Goal: Task Accomplishment & Management: Use online tool/utility

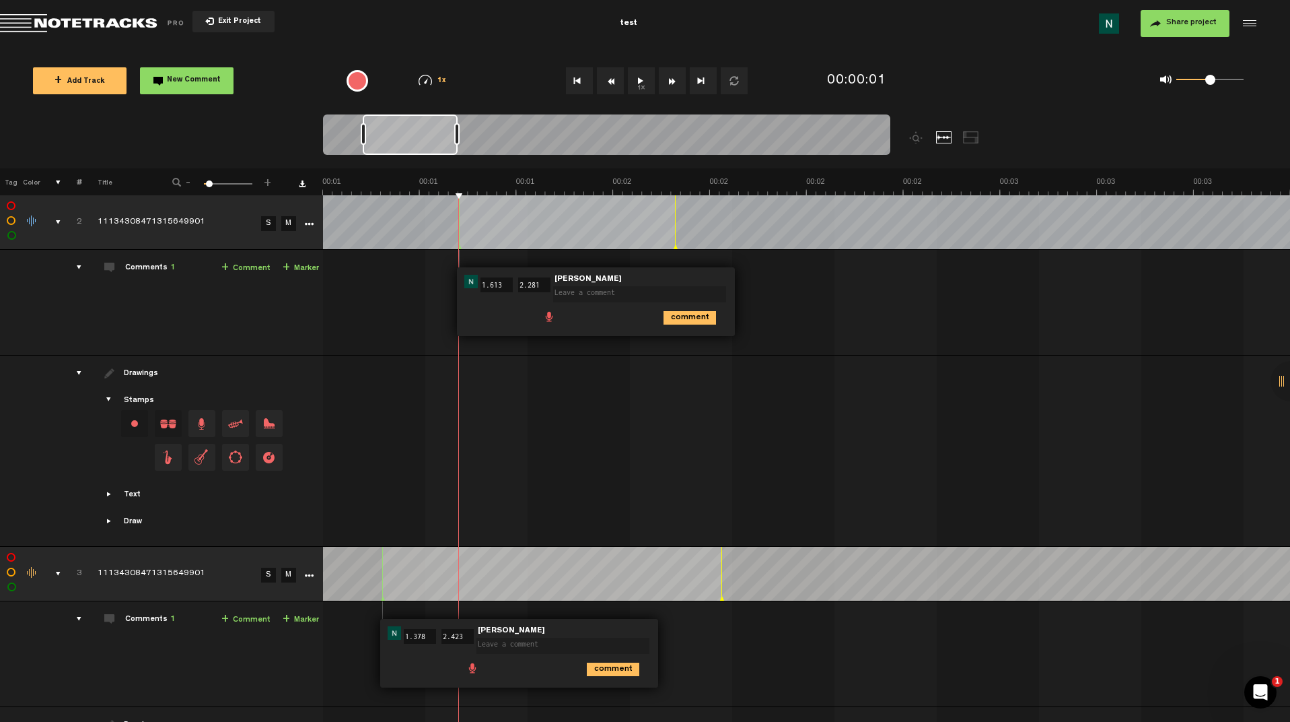
scroll to position [0, 5]
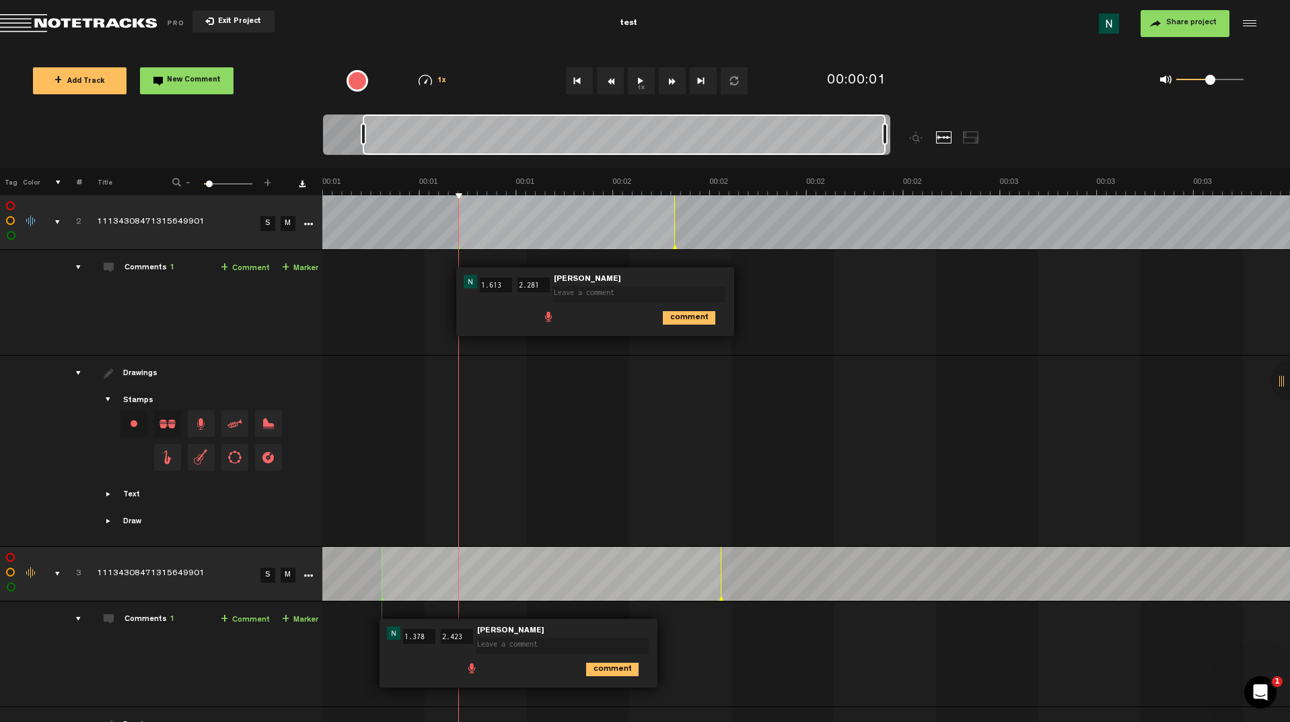
drag, startPoint x: 458, startPoint y: 133, endPoint x: 948, endPoint y: 148, distance: 489.6
click at [948, 148] on div at bounding box center [677, 141] width 709 height 54
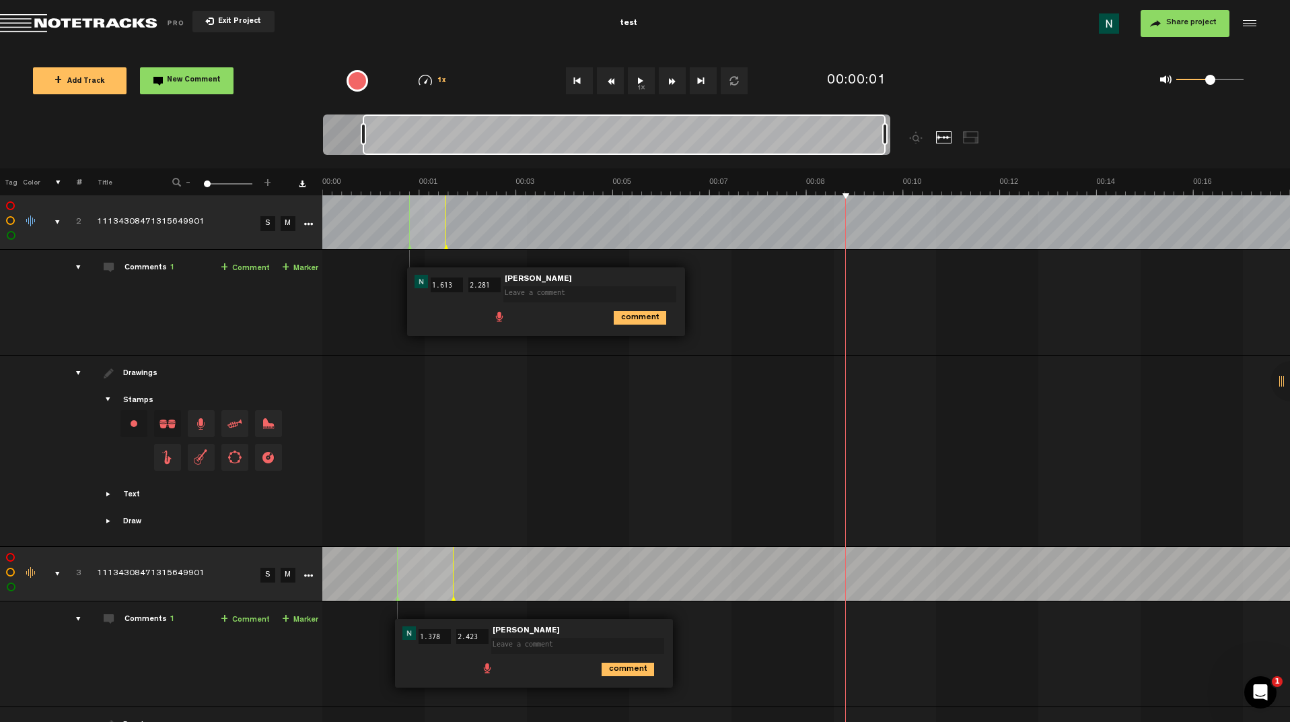
scroll to position [0, 0]
drag, startPoint x: 361, startPoint y: 129, endPoint x: 287, endPoint y: 127, distance: 74.1
click at [287, 127] on nt-zoom-navigation-bar at bounding box center [645, 141] width 1290 height 54
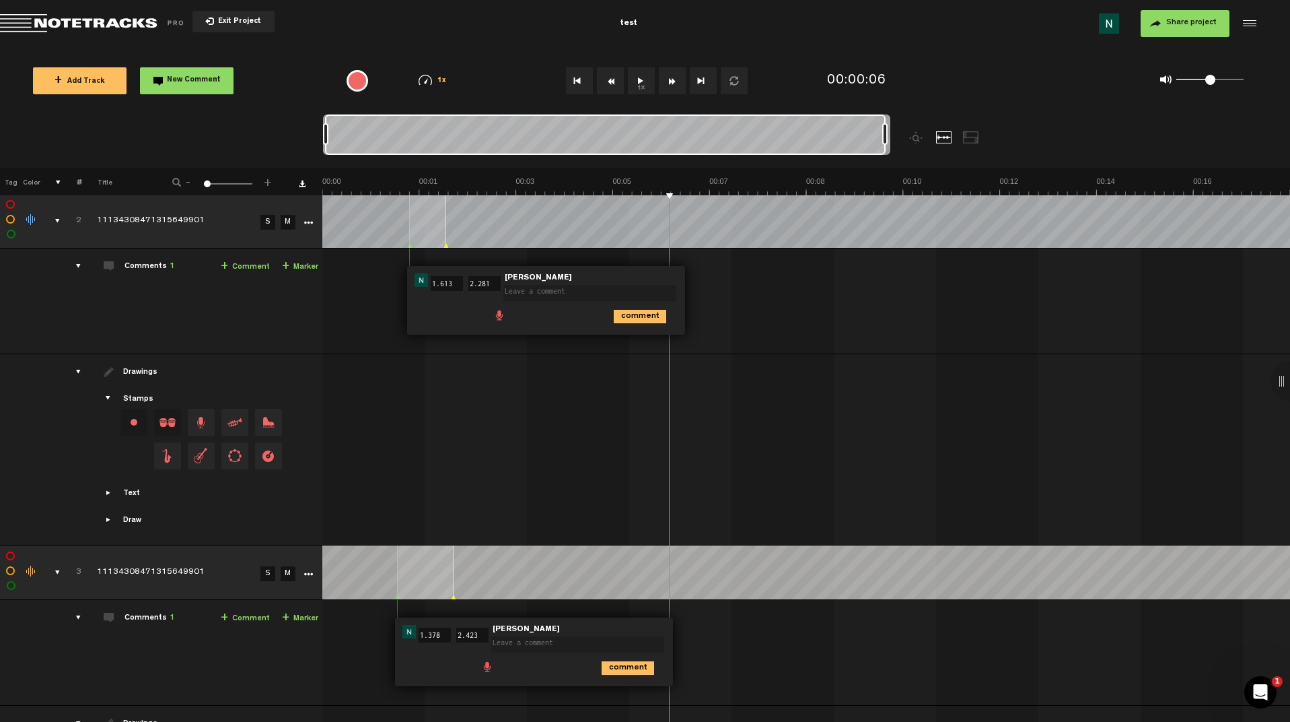
click at [285, 225] on link "M" at bounding box center [288, 222] width 15 height 15
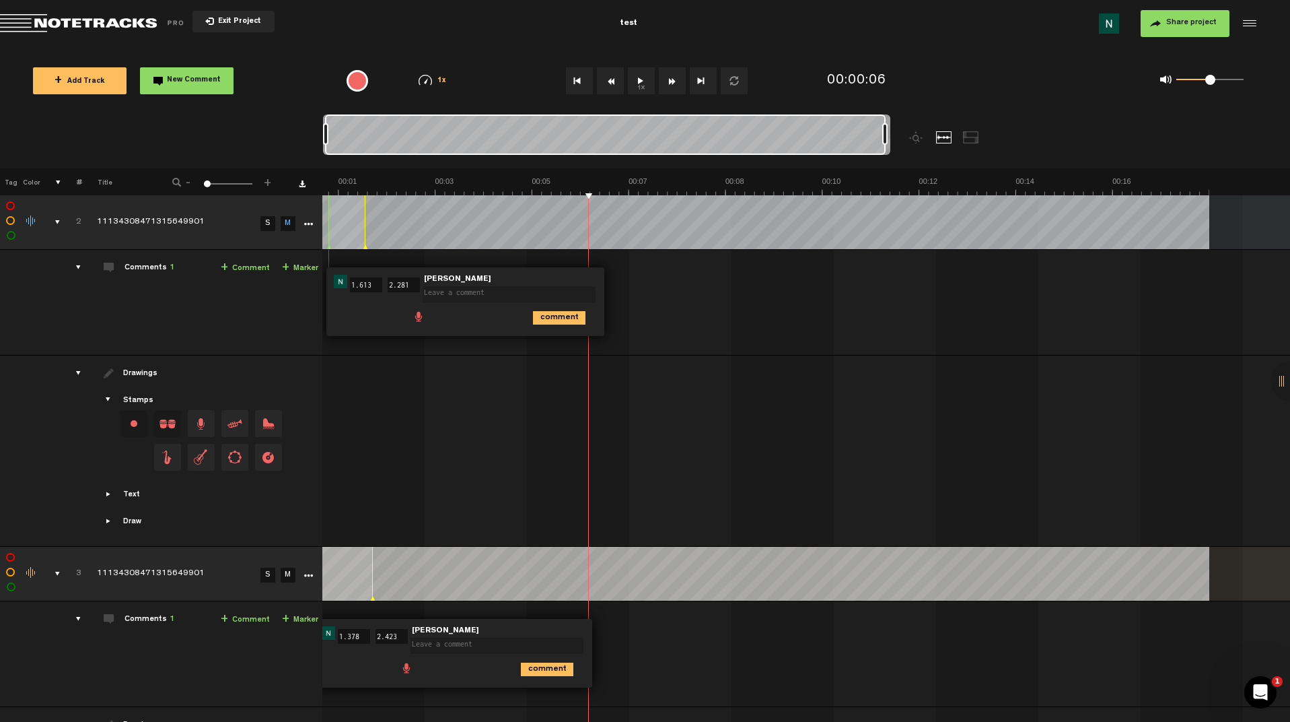
scroll to position [0, 162]
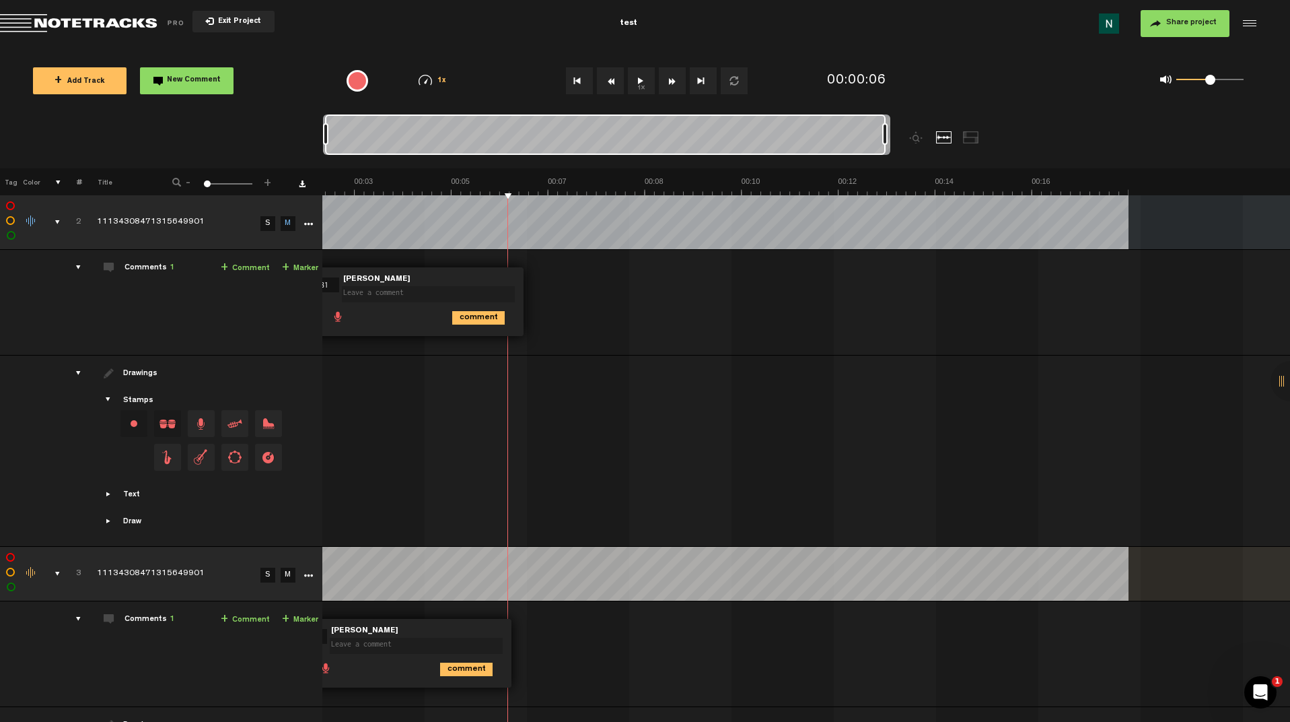
click at [283, 224] on link "M" at bounding box center [288, 223] width 15 height 15
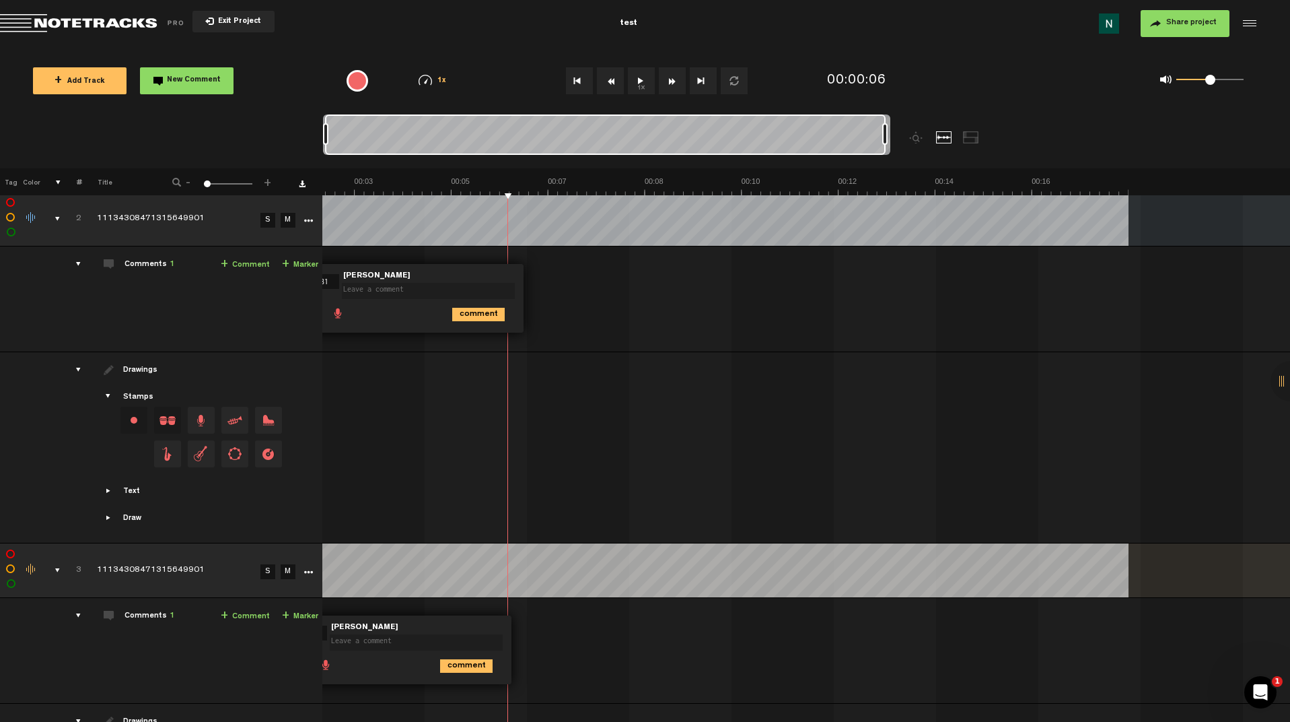
scroll to position [0, 0]
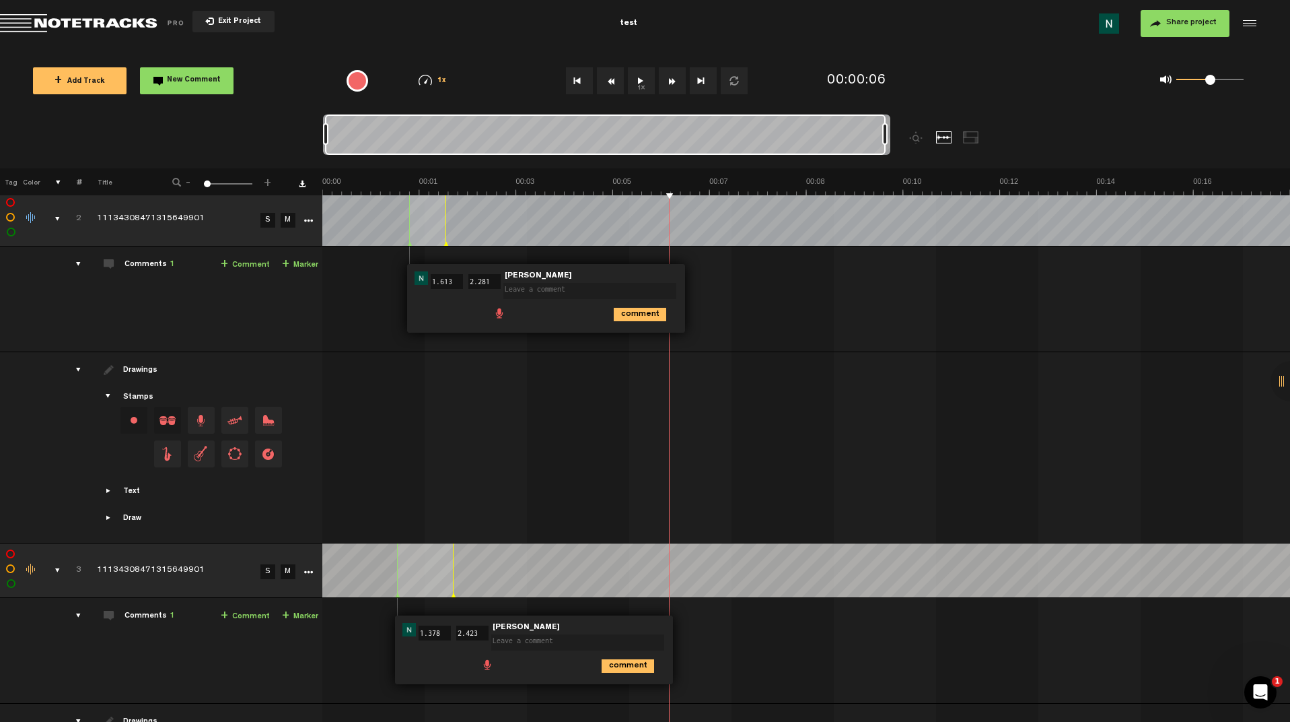
click at [108, 580] on td "completed 11134308471315649901" at bounding box center [168, 570] width 175 height 55
click at [73, 580] on td "3" at bounding box center [71, 570] width 21 height 55
click at [83, 586] on td "completed 11134308471315649901 11134308471315649901" at bounding box center [168, 570] width 175 height 55
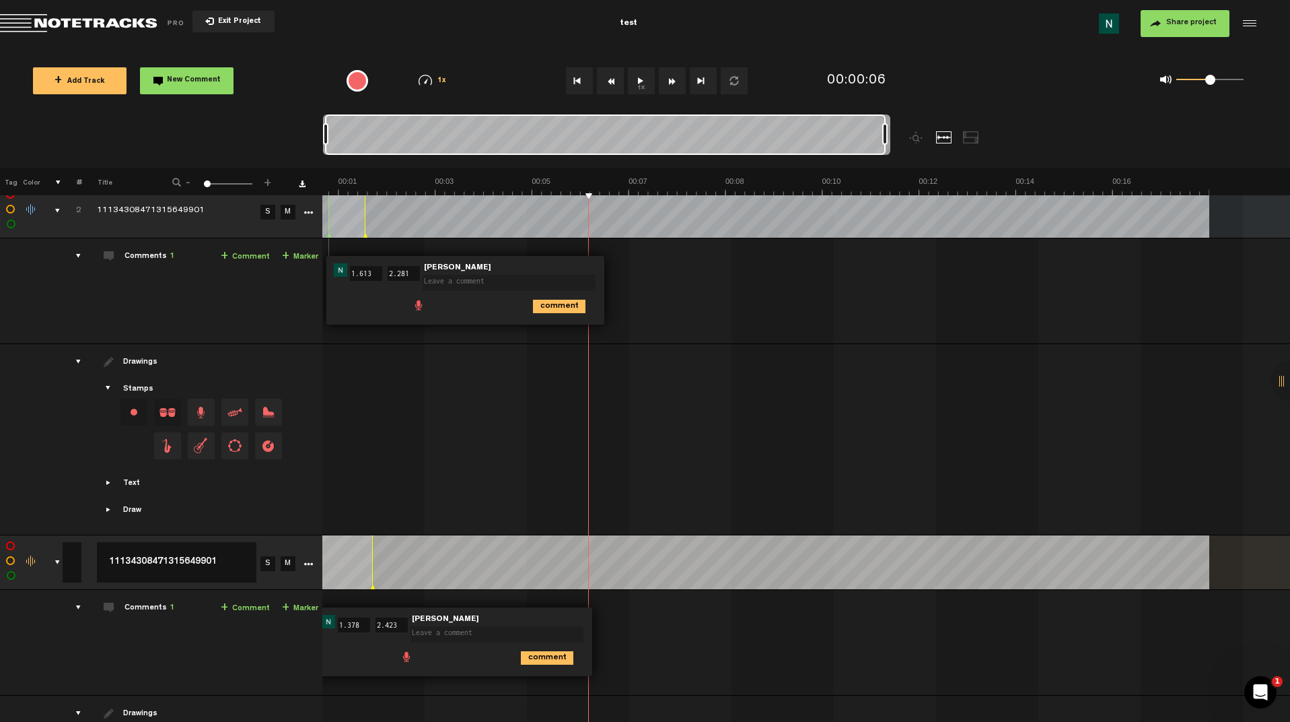
scroll to position [0, 81]
click at [304, 563] on icon "More" at bounding box center [308, 563] width 9 height 9
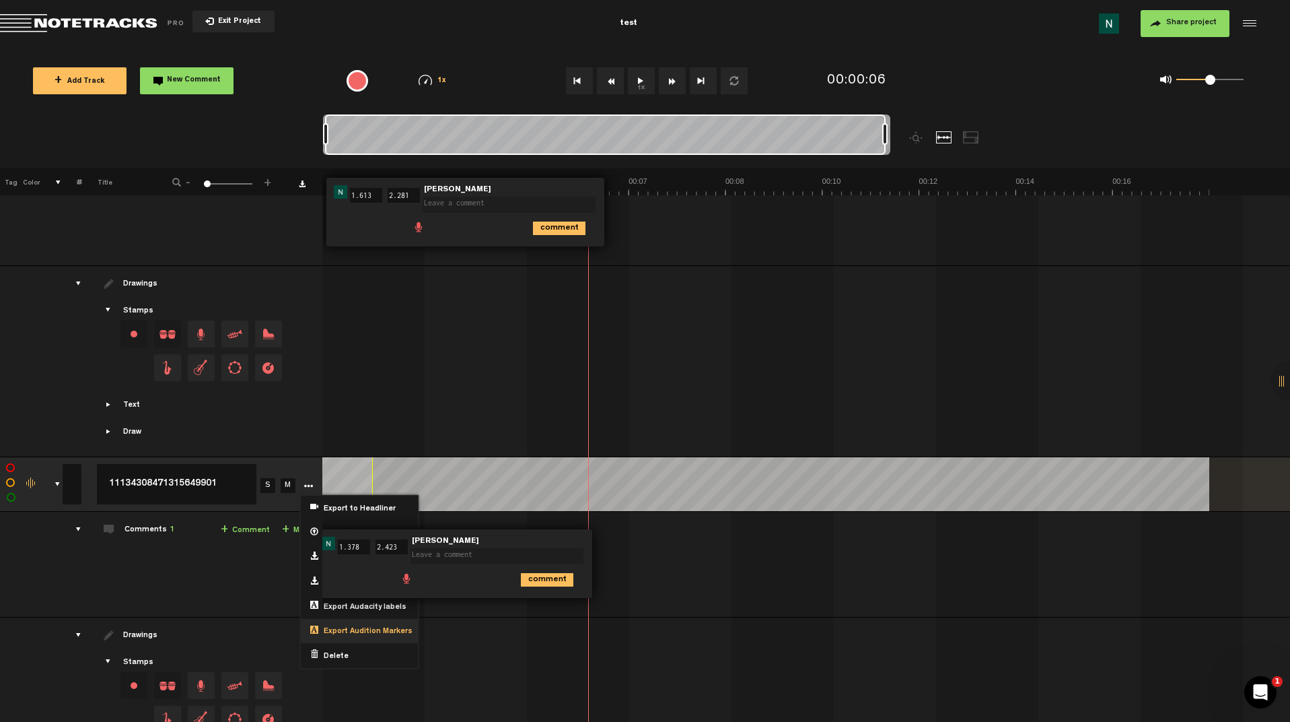
scroll to position [0, 323]
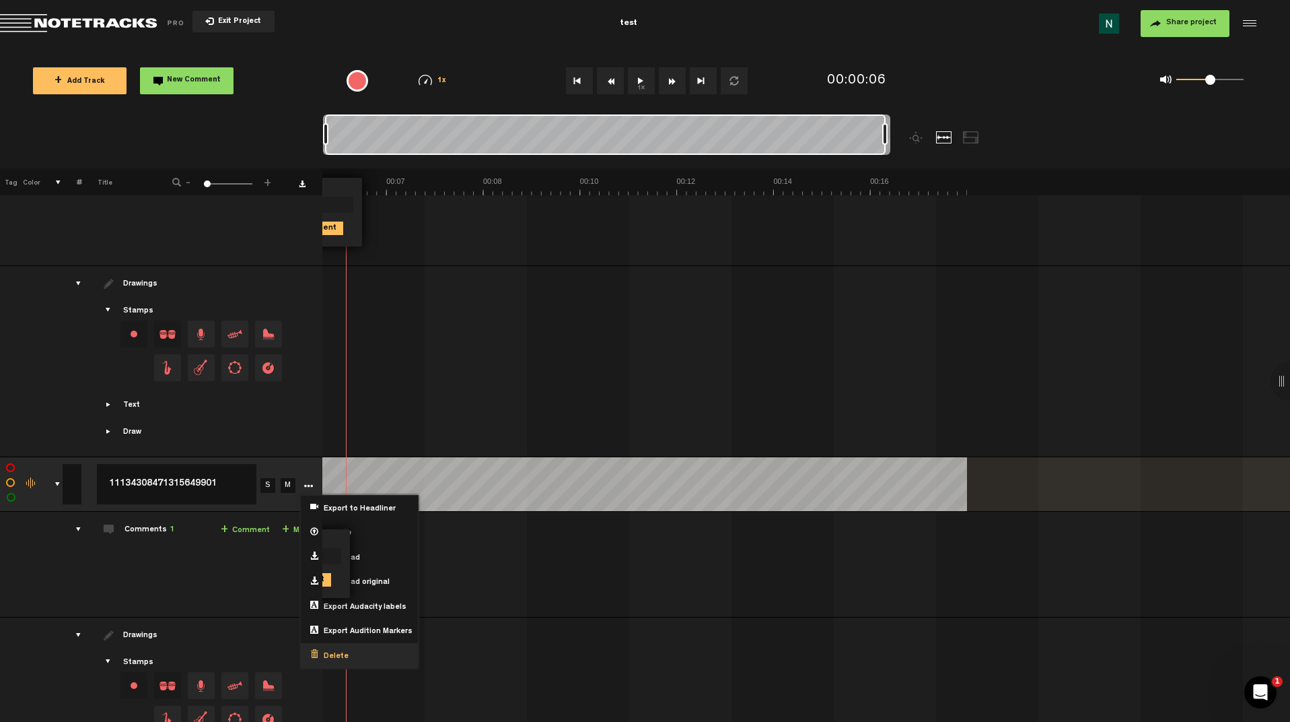
click at [330, 656] on span "Delete" at bounding box center [333, 656] width 30 height 11
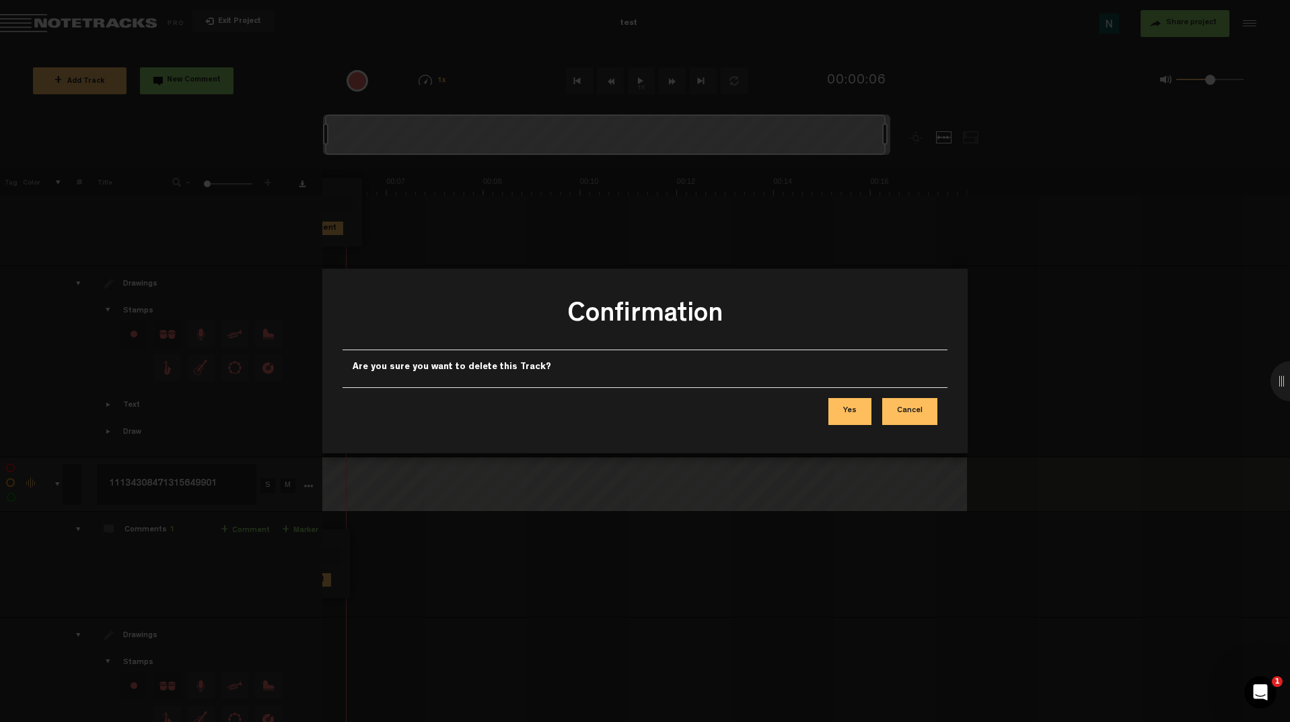
click at [844, 410] on button "Yes" at bounding box center [850, 411] width 43 height 27
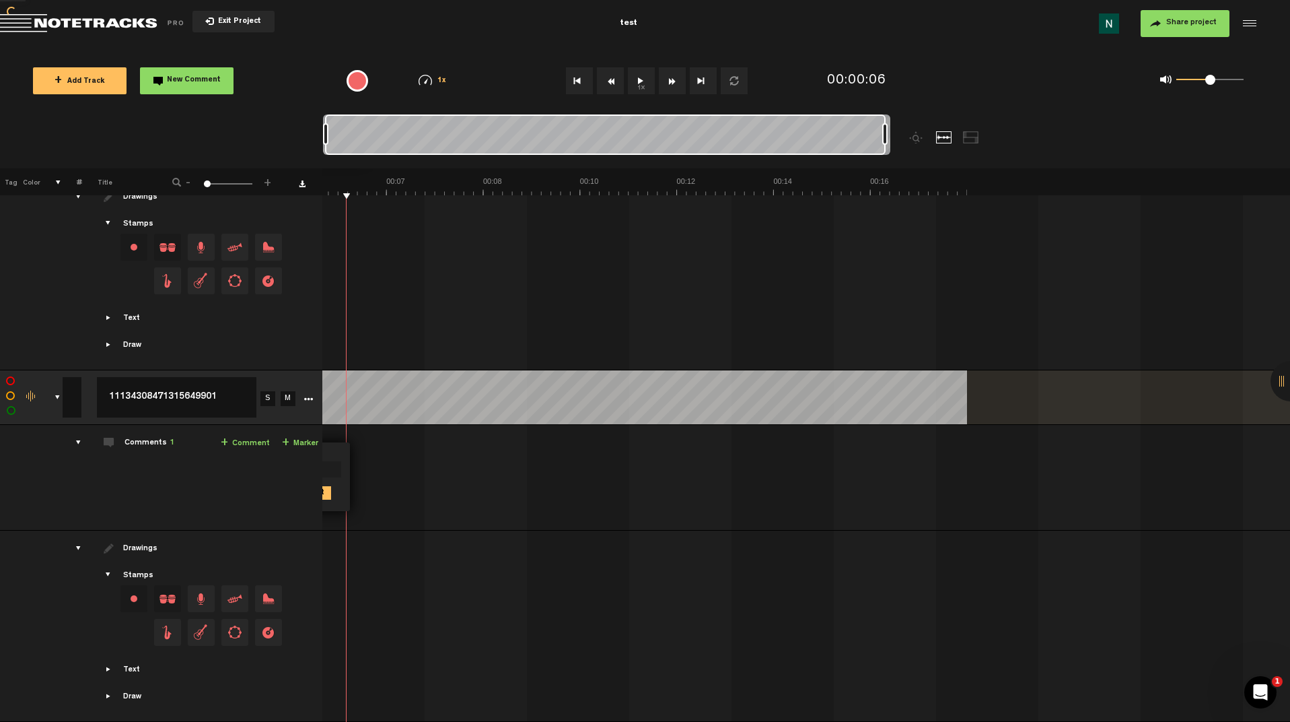
scroll to position [0, 1]
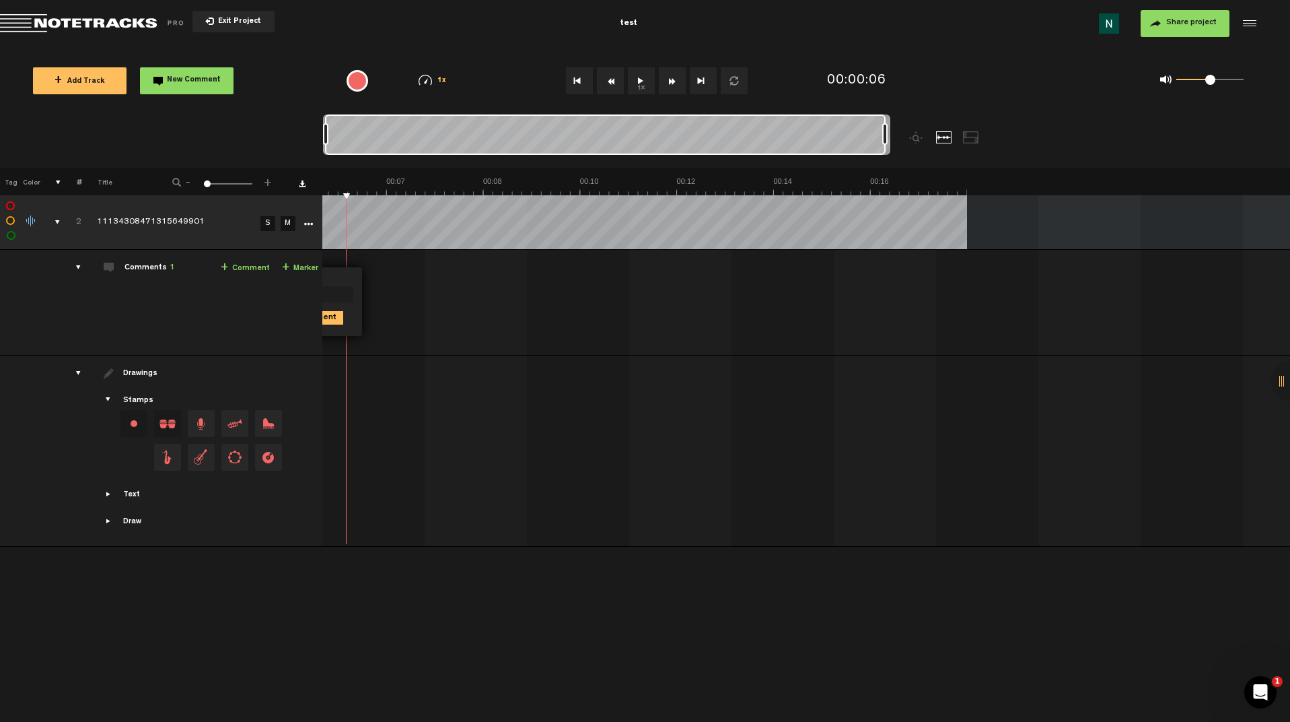
click at [83, 83] on span "+ Add Track" at bounding box center [80, 81] width 50 height 7
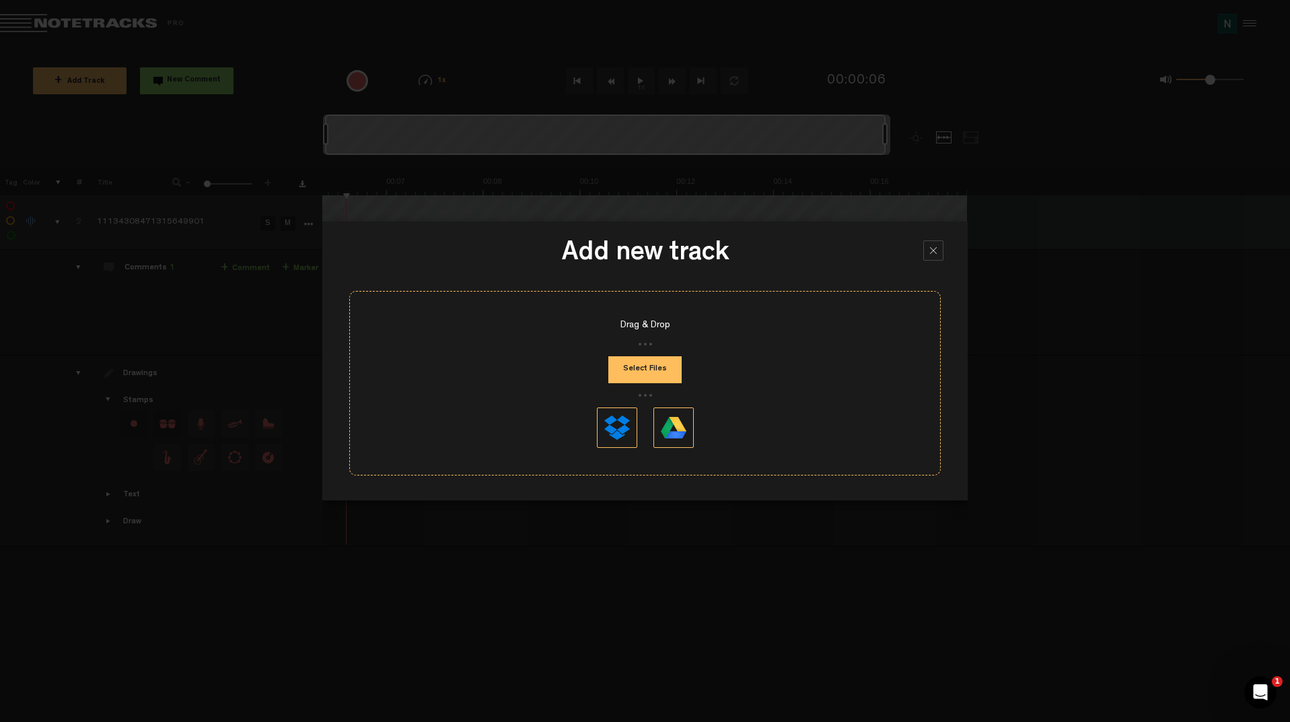
click at [646, 368] on button "Select Files" at bounding box center [645, 369] width 73 height 27
type input "C:\fakepath\1059623780821992272.mp3"
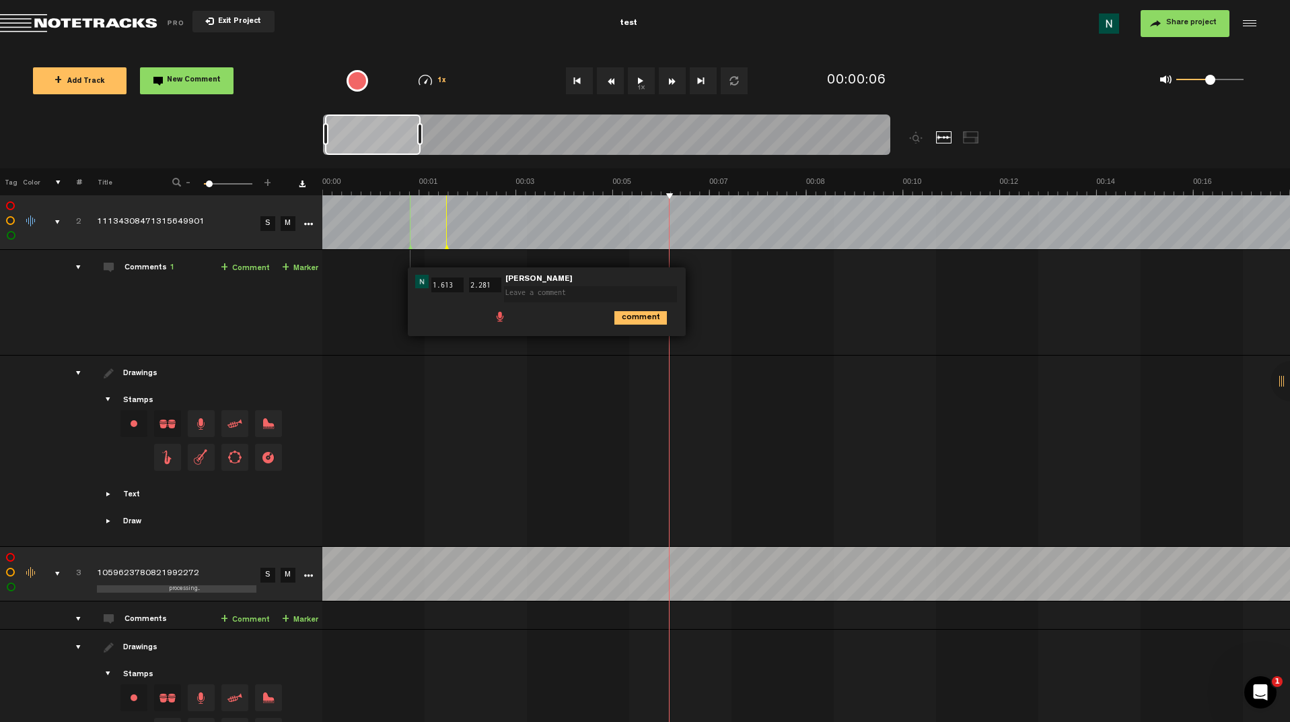
click at [56, 220] on div "comments, stamps & drawings" at bounding box center [52, 221] width 21 height 13
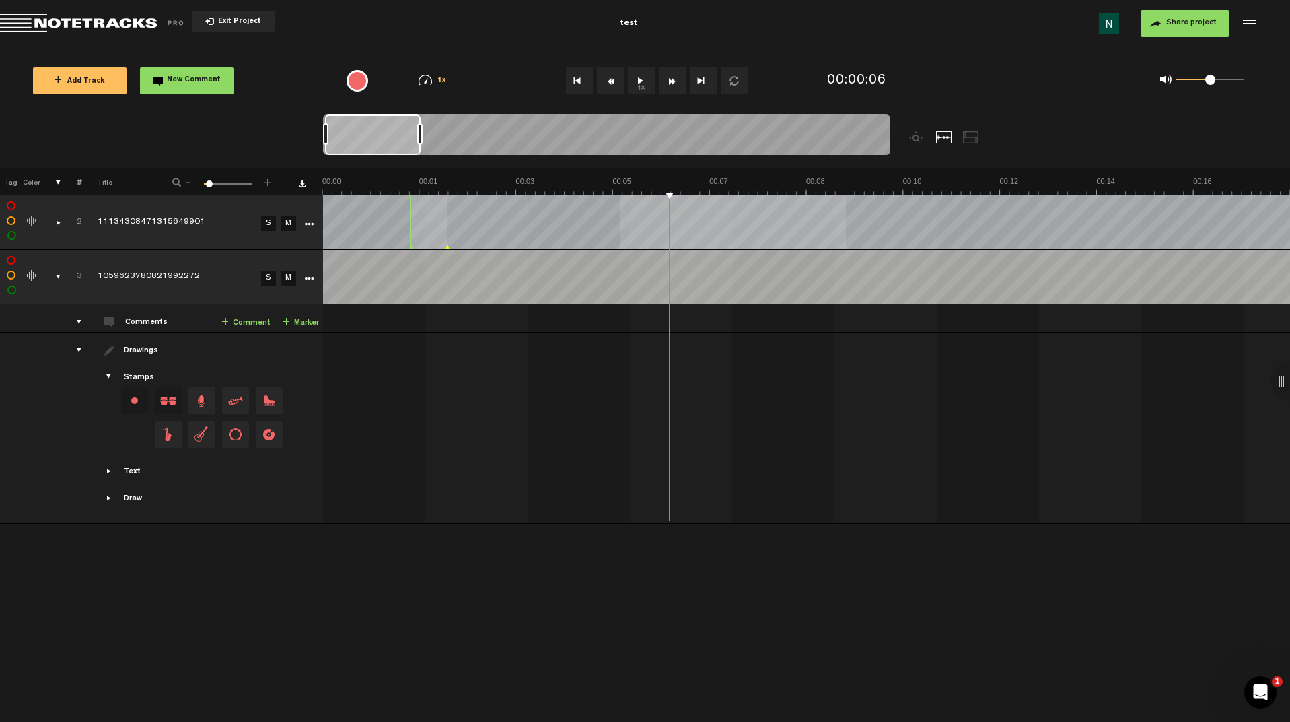
drag, startPoint x: 667, startPoint y: 194, endPoint x: 324, endPoint y: 189, distance: 342.7
click at [325, 195] on div "+ New drawing Tag Color # Title - 1 100 6 + 2 11134308471315649901 S M Export t…" at bounding box center [645, 332] width 1290 height 328
click at [55, 276] on div "comments, stamps & drawings" at bounding box center [52, 276] width 21 height 13
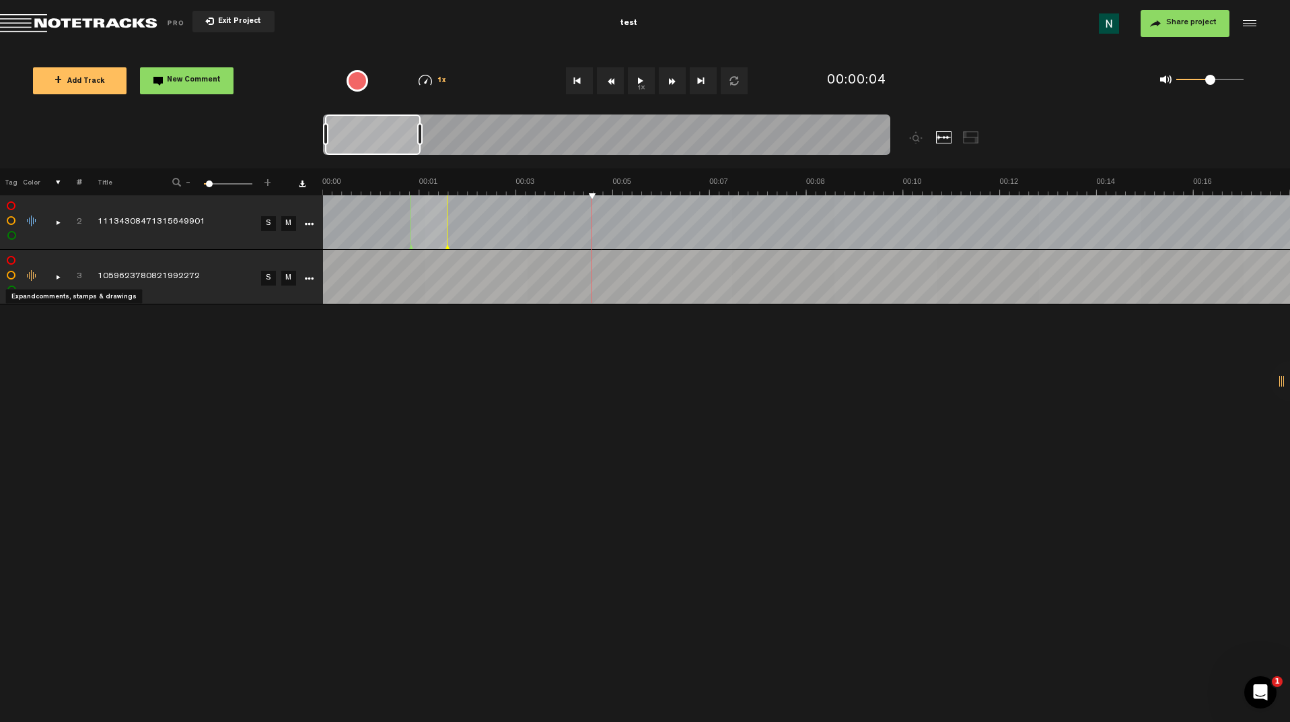
click at [59, 277] on div "comments, stamps & drawings" at bounding box center [52, 276] width 21 height 13
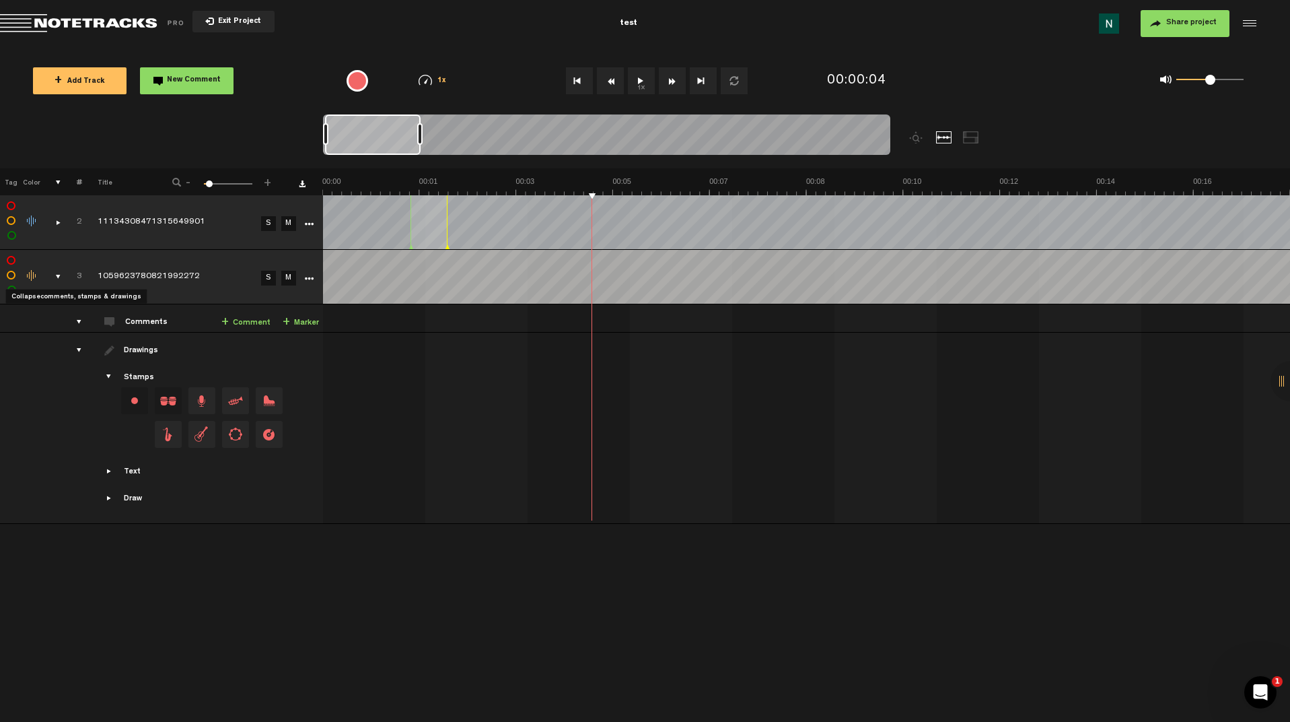
click at [59, 277] on div "comments, stamps & drawings" at bounding box center [52, 276] width 21 height 13
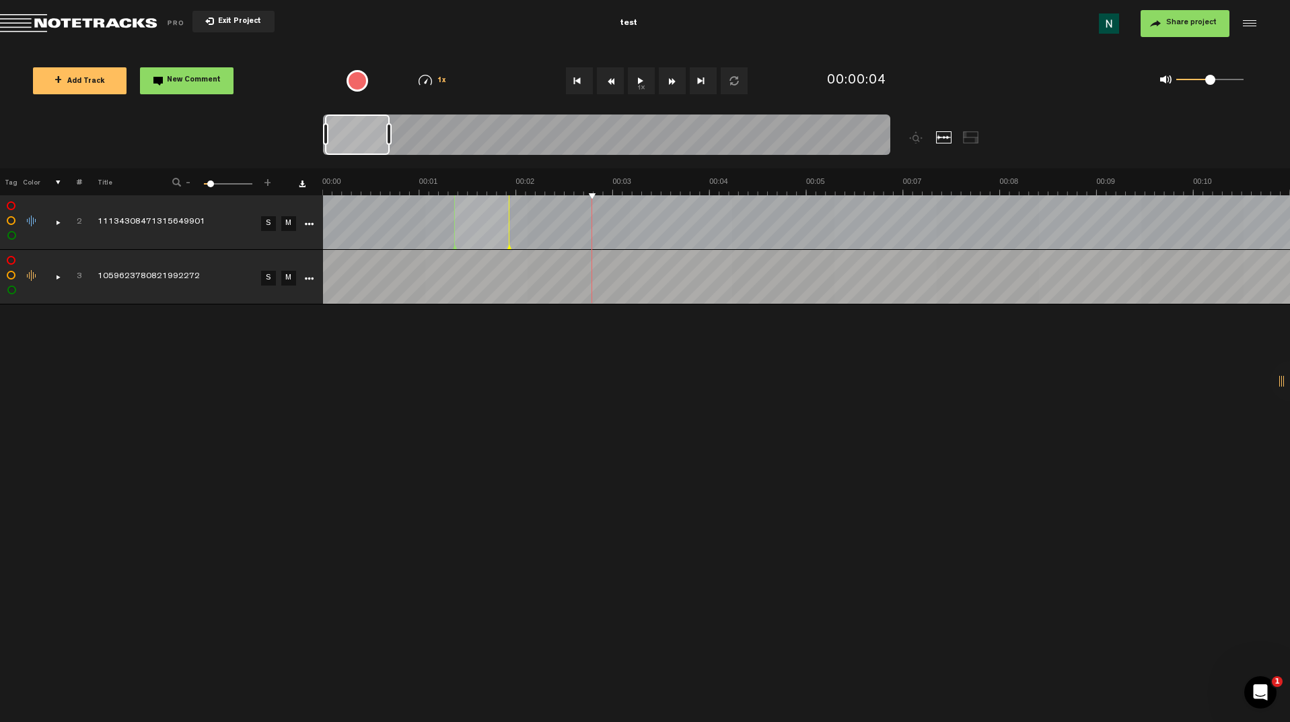
click at [210, 182] on span at bounding box center [210, 183] width 7 height 7
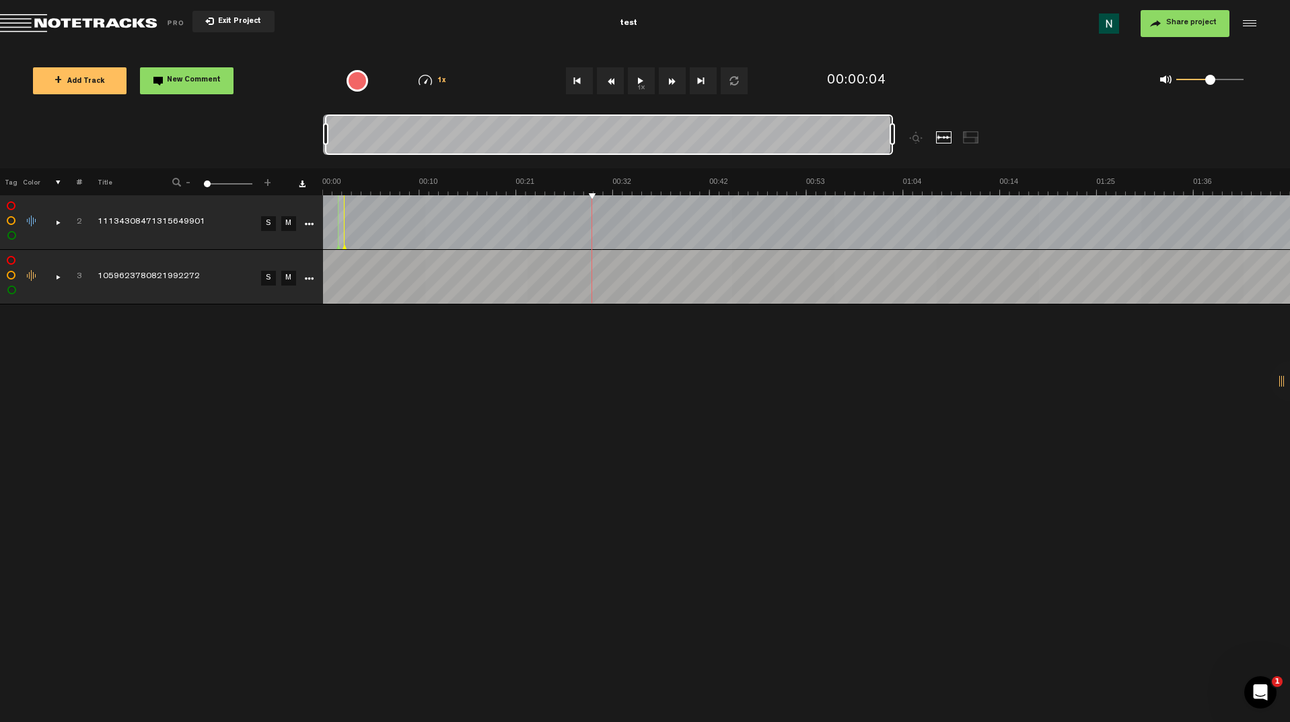
drag, startPoint x: 211, startPoint y: 182, endPoint x: 195, endPoint y: 183, distance: 15.5
click at [195, 183] on div "- 1 100 1 +" at bounding box center [222, 182] width 133 height 13
click at [56, 275] on div "comments, stamps & drawings" at bounding box center [52, 276] width 21 height 13
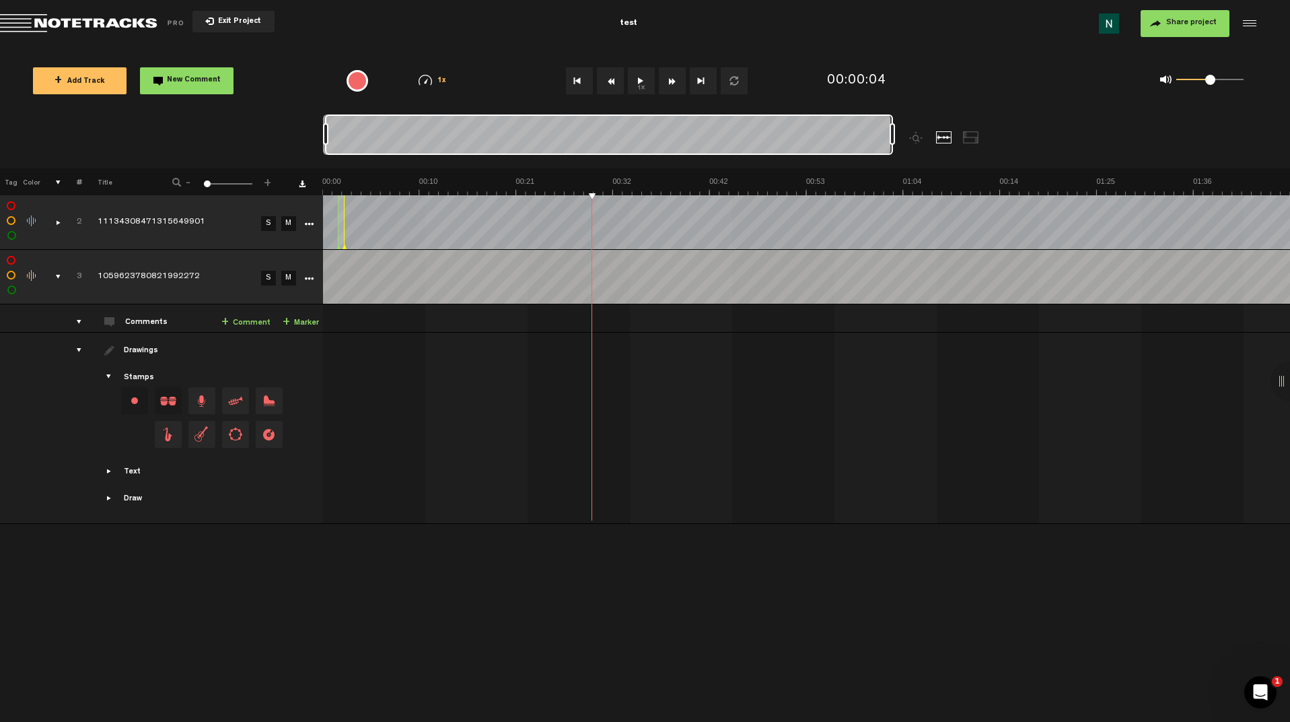
click at [328, 135] on div at bounding box center [325, 134] width 5 height 22
click at [890, 133] on div at bounding box center [892, 134] width 5 height 22
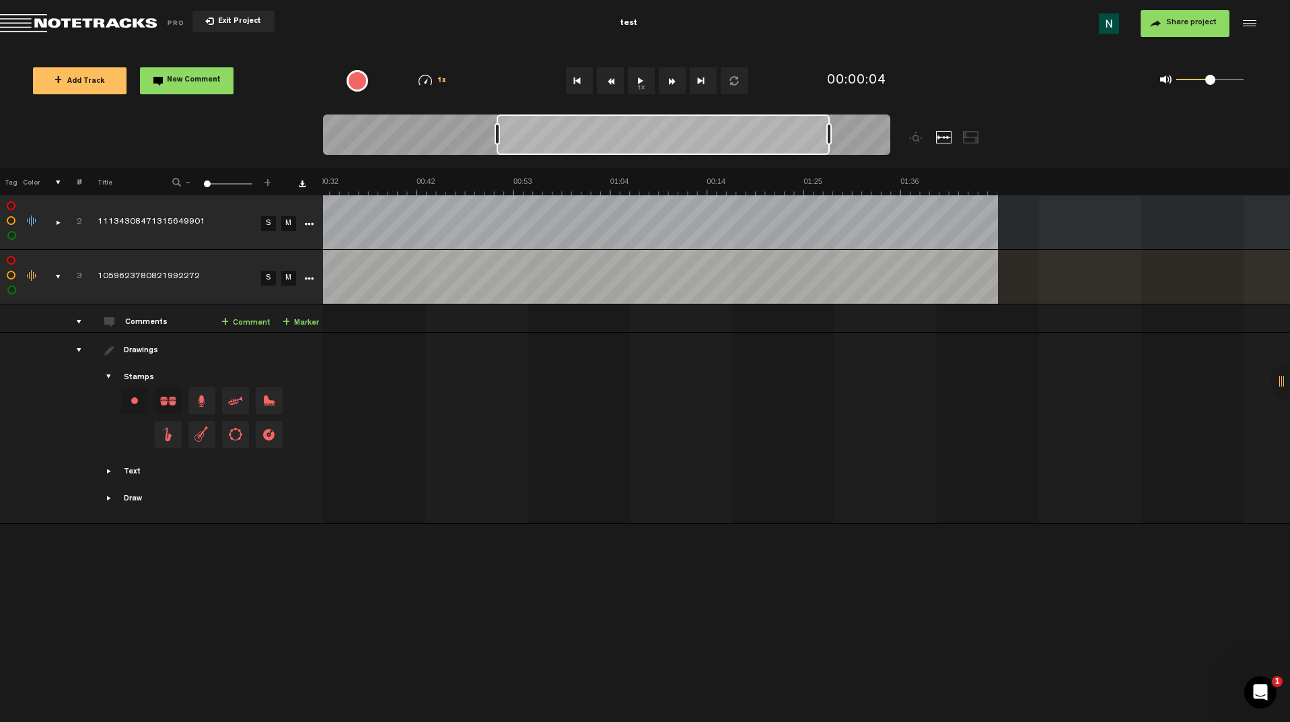
scroll to position [0, 293]
click at [500, 137] on div at bounding box center [497, 134] width 5 height 22
click at [736, 83] on button "Loop" at bounding box center [734, 80] width 27 height 27
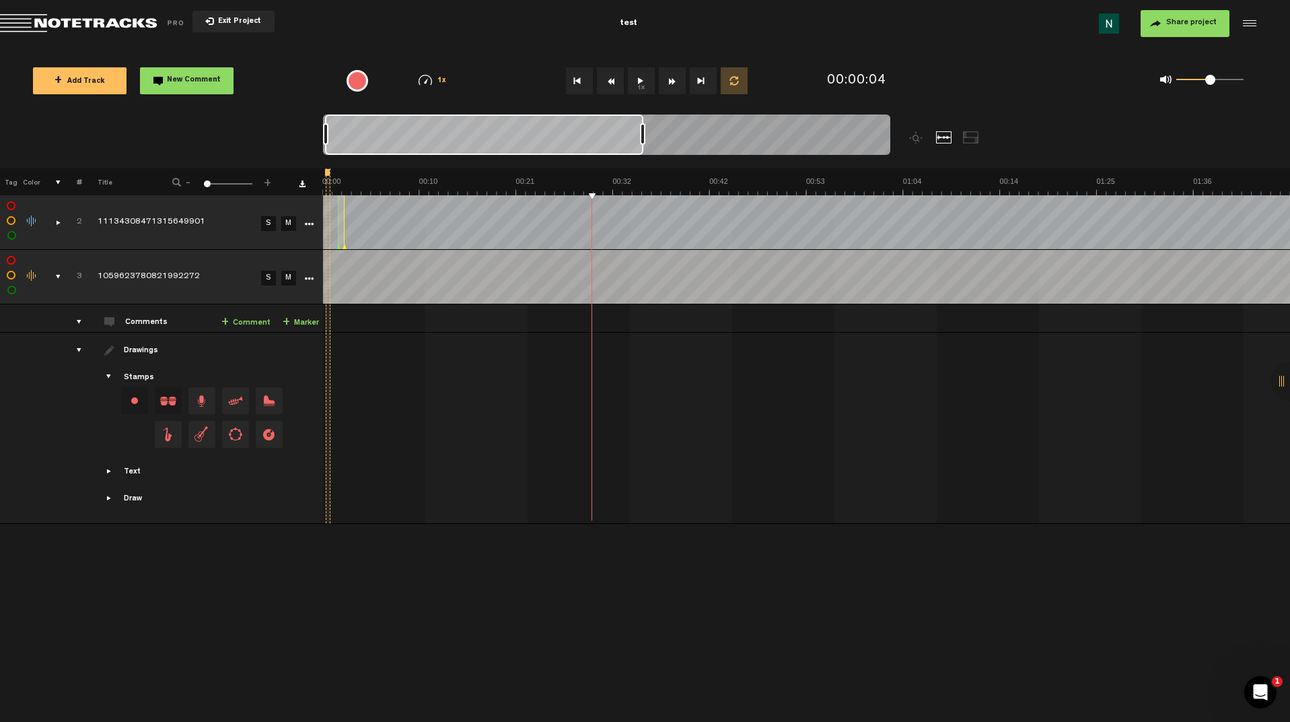
drag, startPoint x: 433, startPoint y: 180, endPoint x: 458, endPoint y: 178, distance: 25.7
click at [471, 180] on img at bounding box center [806, 185] width 968 height 19
drag, startPoint x: 440, startPoint y: 172, endPoint x: 481, endPoint y: 181, distance: 42.0
click at [486, 174] on div at bounding box center [806, 172] width 968 height 8
drag, startPoint x: 492, startPoint y: 190, endPoint x: 530, endPoint y: 192, distance: 38.4
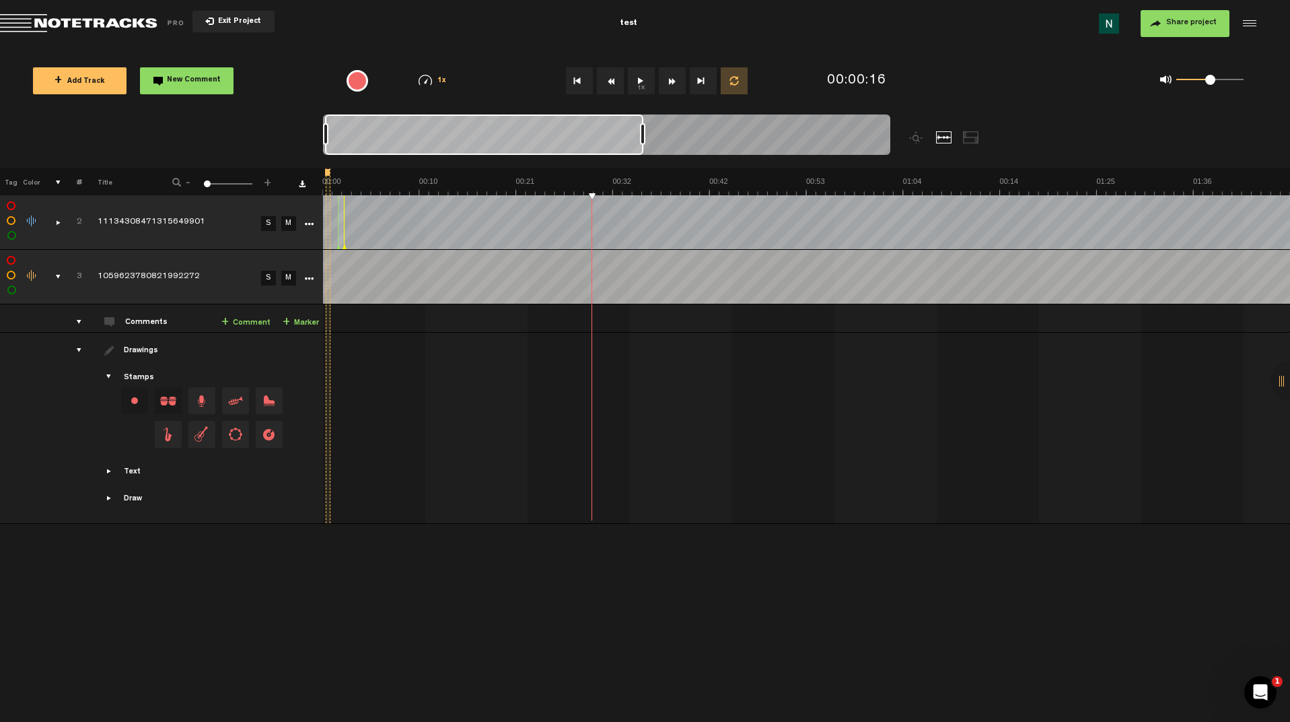
click at [538, 192] on img at bounding box center [806, 185] width 968 height 19
drag, startPoint x: 331, startPoint y: 170, endPoint x: 431, endPoint y: 180, distance: 100.7
click at [458, 186] on th at bounding box center [806, 181] width 968 height 27
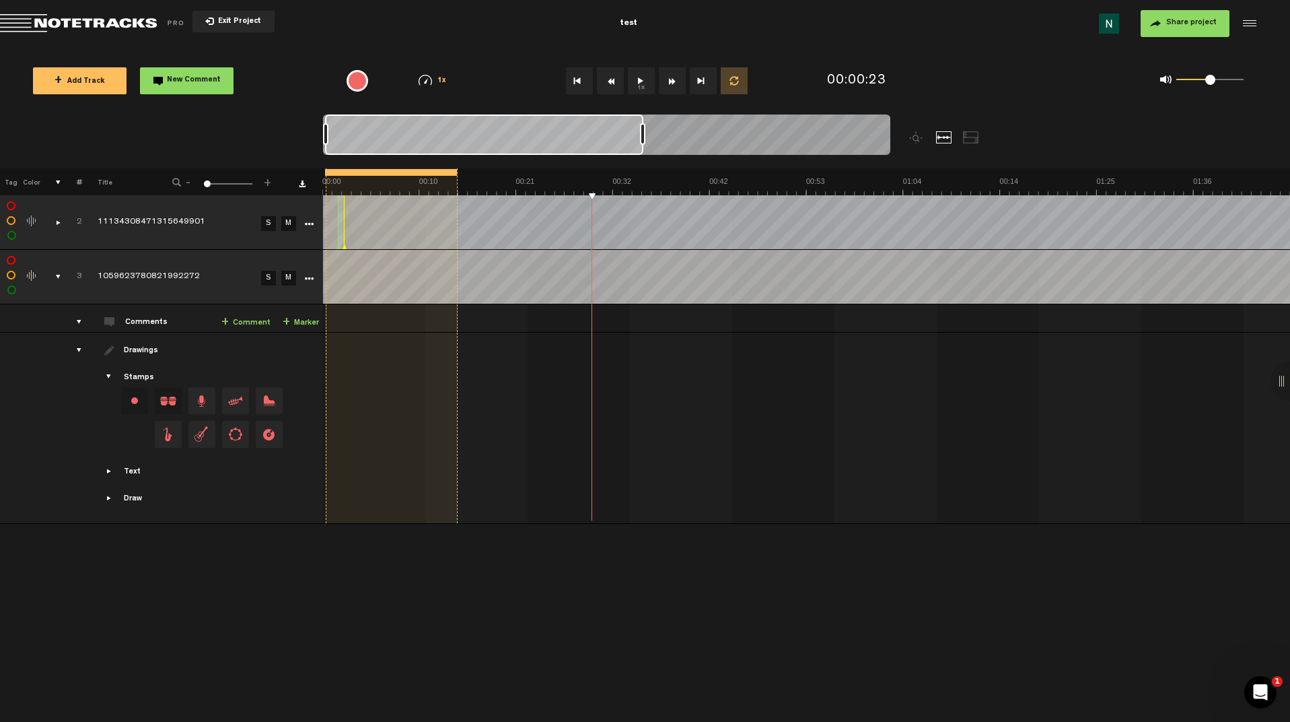
drag, startPoint x: 390, startPoint y: 172, endPoint x: 456, endPoint y: 178, distance: 66.2
click at [456, 178] on th at bounding box center [806, 181] width 968 height 27
drag, startPoint x: 415, startPoint y: 173, endPoint x: 422, endPoint y: 186, distance: 15.4
click at [451, 177] on th at bounding box center [806, 181] width 968 height 27
click at [454, 188] on img at bounding box center [806, 185] width 968 height 19
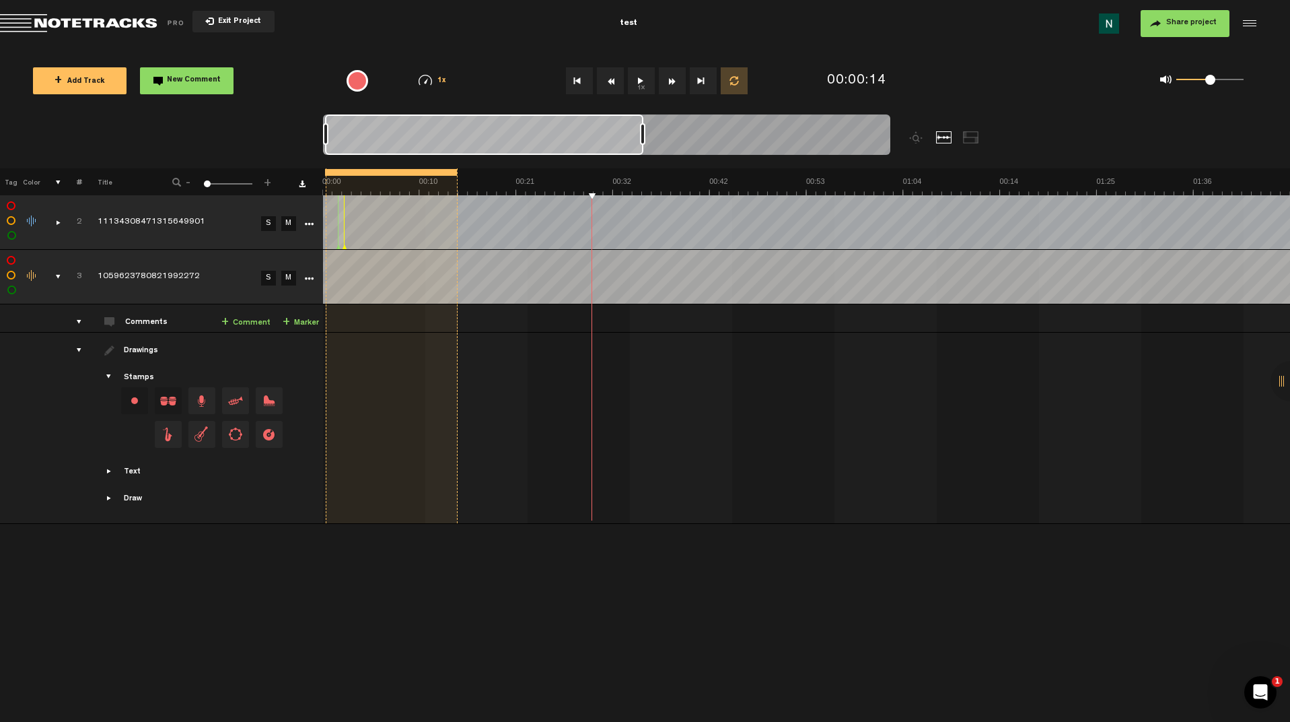
drag, startPoint x: 419, startPoint y: 171, endPoint x: 450, endPoint y: 175, distance: 31.9
click at [443, 174] on div at bounding box center [391, 172] width 132 height 7
drag, startPoint x: 456, startPoint y: 175, endPoint x: 541, endPoint y: 180, distance: 84.3
click at [541, 180] on th at bounding box center [806, 181] width 968 height 27
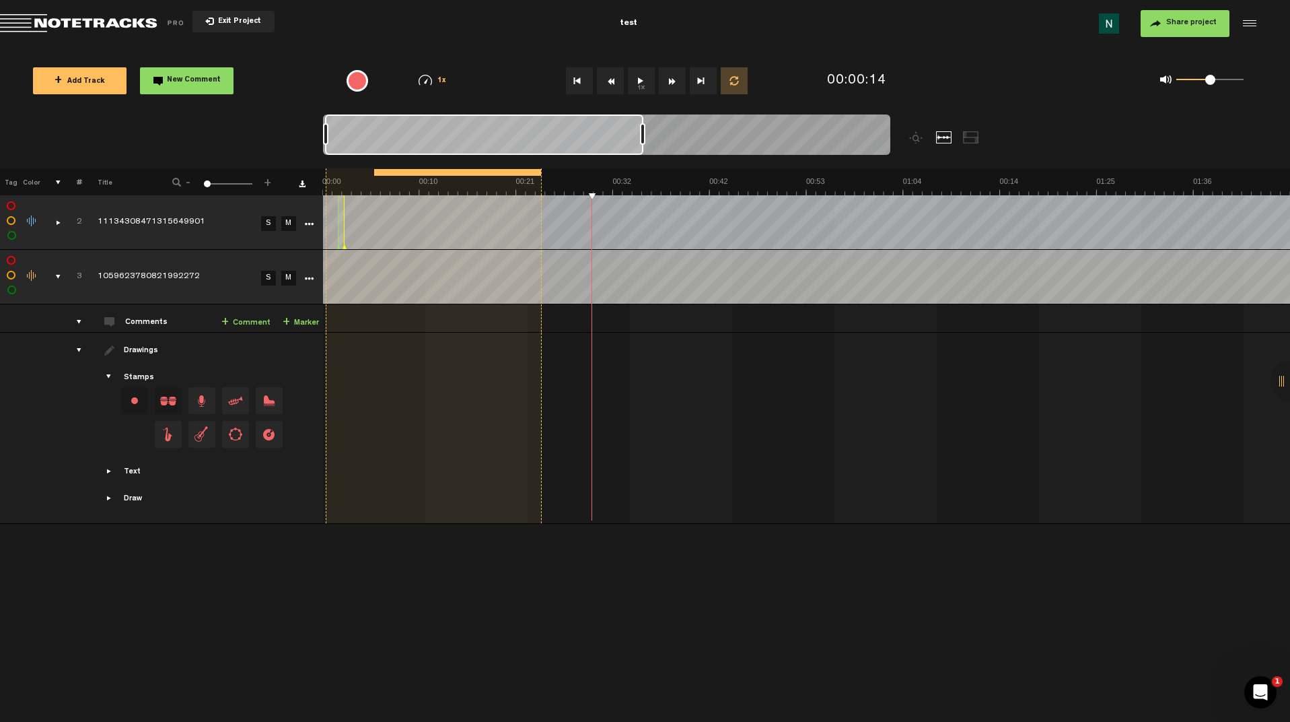
drag, startPoint x: 327, startPoint y: 173, endPoint x: 376, endPoint y: 176, distance: 48.5
click at [376, 176] on div at bounding box center [376, 172] width 4 height 7
